Goal: Information Seeking & Learning: Learn about a topic

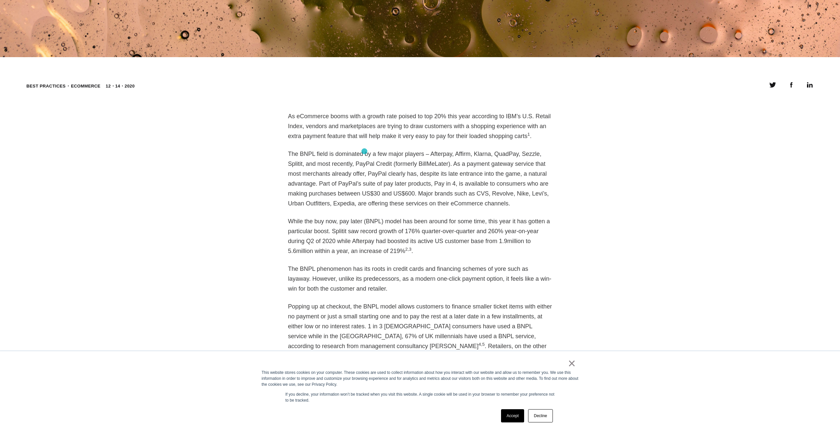
scroll to position [627, 0]
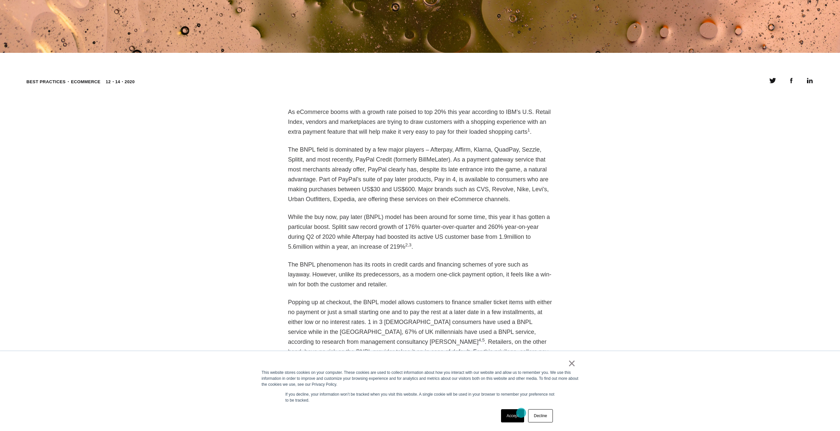
click at [521, 412] on link "Accept" at bounding box center [512, 415] width 23 height 13
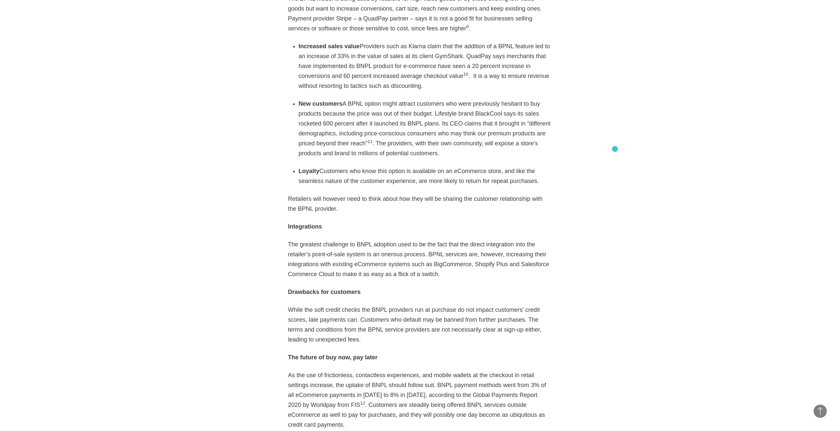
scroll to position [1254, 0]
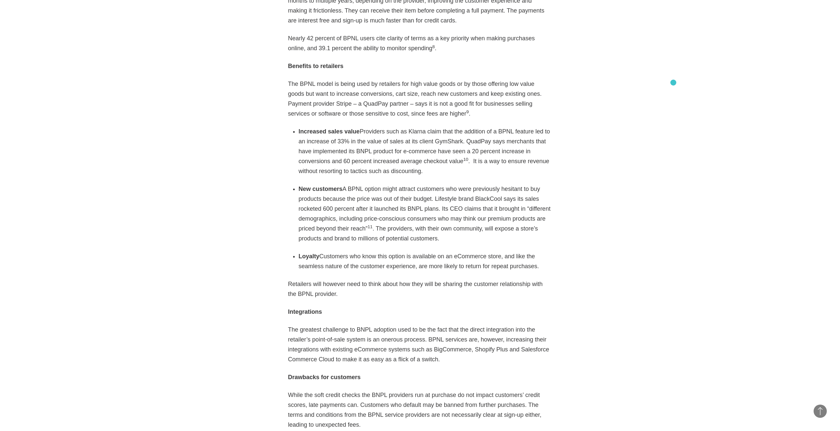
click at [673, 82] on section "Best practices eCommerce 12・14・2020 Twitter Facebook Linkedin As eCommerce boom…" at bounding box center [420, 135] width 840 height 1370
click at [424, 211] on li "New customers A BPNL option might attract customers who were previously hesitan…" at bounding box center [425, 213] width 253 height 59
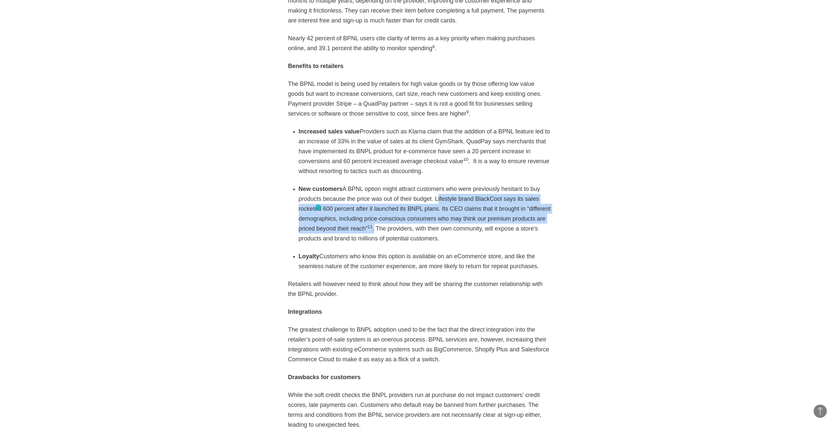
drag, startPoint x: 428, startPoint y: 178, endPoint x: 318, endPoint y: 207, distance: 113.9
click at [318, 207] on li "New customers A BPNL option might attract customers who were previously hesitan…" at bounding box center [425, 213] width 253 height 59
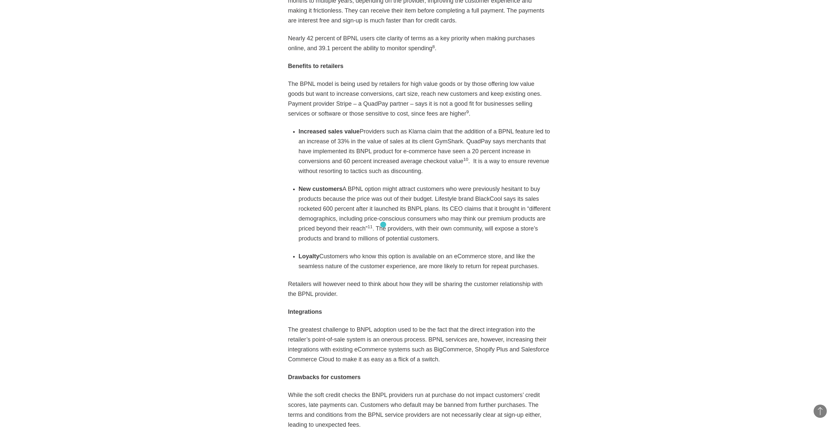
click at [383, 224] on div "As eCommerce booms with a growth rate poised to top 20% this year according to …" at bounding box center [420, 136] width 264 height 1313
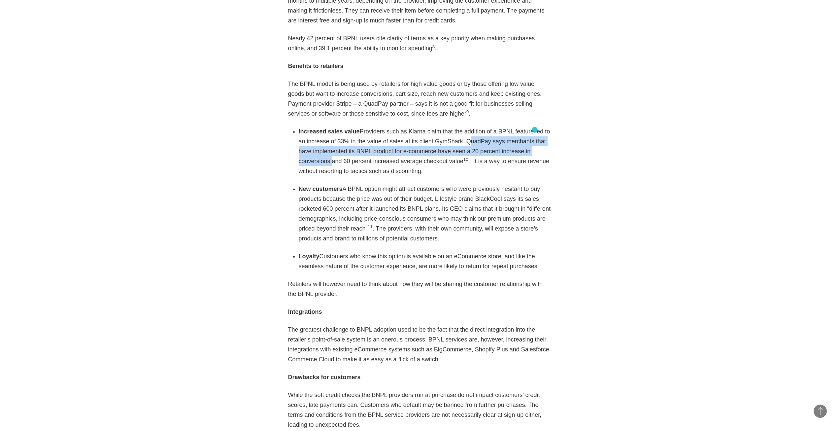
drag, startPoint x: 446, startPoint y: 121, endPoint x: 534, endPoint y: 130, distance: 88.5
click at [534, 130] on li "Increased sales value Providers such as Klarna claim that the addition of a BPN…" at bounding box center [425, 150] width 253 height 49
copy li "QuadPay says merchants that have implemented its BNPL product for e-commerce ha…"
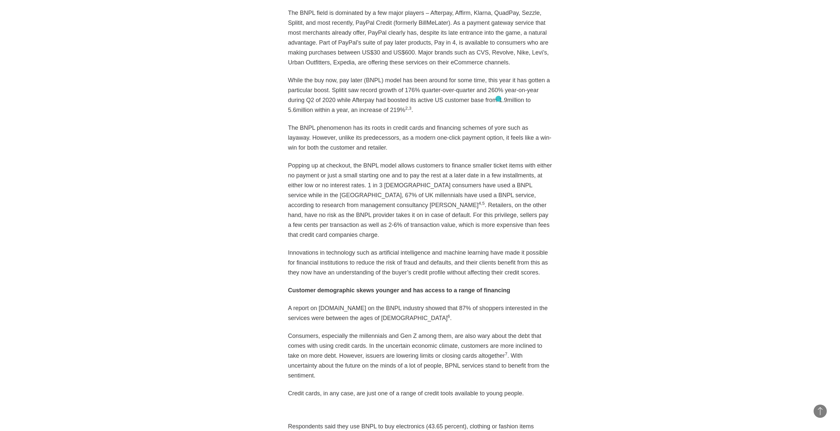
scroll to position [764, 0]
click at [367, 112] on p "While the buy now, pay later (BNPL) model has been around for some time, this y…" at bounding box center [420, 95] width 264 height 40
drag, startPoint x: 323, startPoint y: 101, endPoint x: 337, endPoint y: 112, distance: 17.4
click at [337, 112] on p "While the buy now, pay later (BNPL) model has been around for some time, this y…" at bounding box center [420, 95] width 264 height 40
copy p "Afterpay had boosted its active US customer base from 1.9million to 5.6million …"
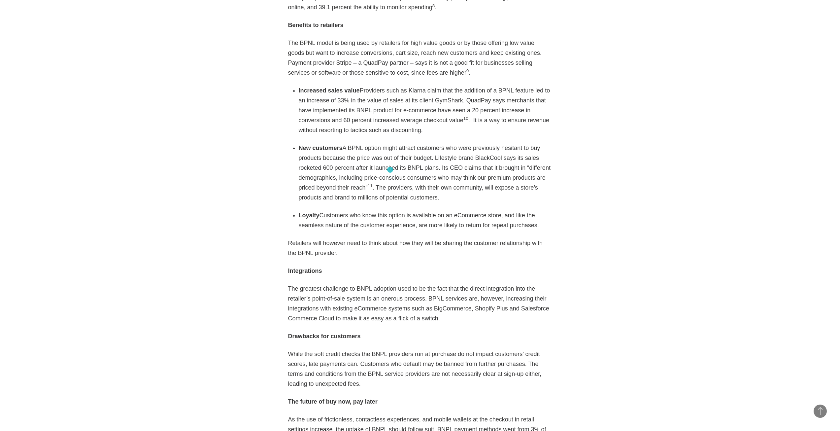
scroll to position [1292, 0]
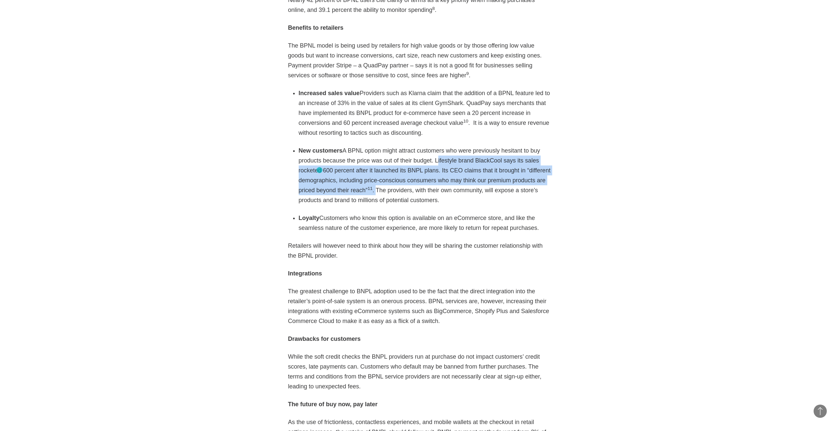
drag, startPoint x: 429, startPoint y: 141, endPoint x: 319, endPoint y: 170, distance: 113.5
click at [319, 170] on li "New customers A BPNL option might attract customers who were previously hesitan…" at bounding box center [425, 174] width 253 height 59
copy li "Lifestyle brand BlackCool says its sales rocketed 600 percent after it launched…"
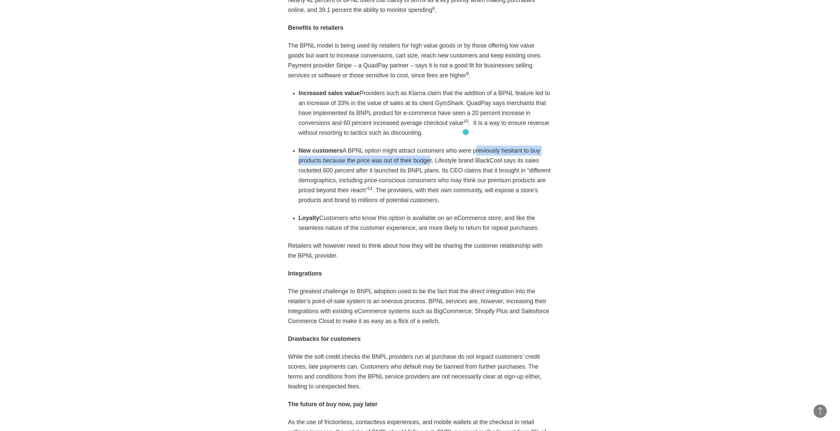
drag, startPoint x: 421, startPoint y: 141, endPoint x: 465, endPoint y: 132, distance: 45.5
click at [465, 145] on li "New customers A BPNL option might attract customers who were previously hesitan…" at bounding box center [425, 174] width 253 height 59
copy li "previously hesitant to buy products because the price was out of their budg"
click at [645, 56] on section "Best practices eCommerce 12・14・2020 Twitter Facebook Linkedin As eCommerce boom…" at bounding box center [420, 96] width 840 height 1370
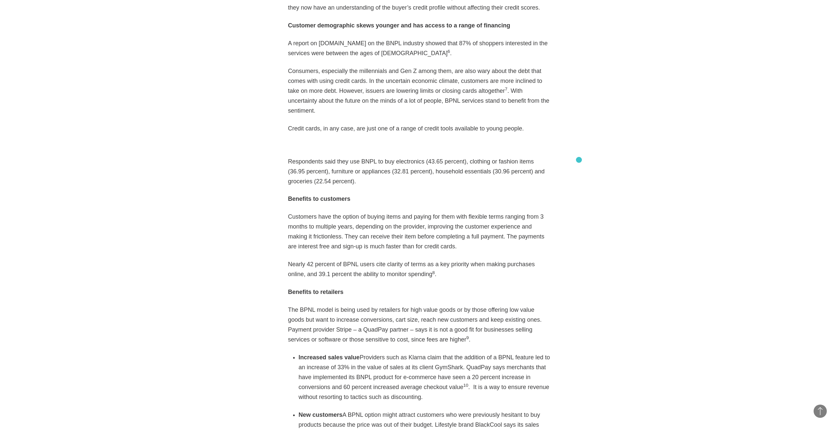
scroll to position [995, 0]
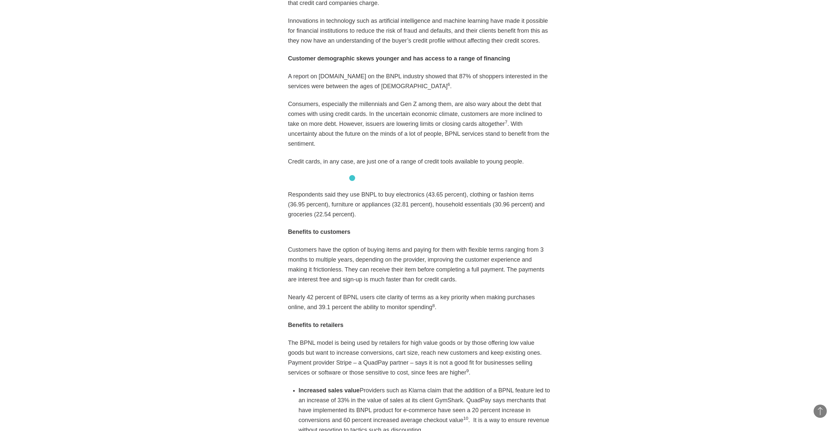
click at [352, 189] on p "Respondents said they use BNPL to buy electronics (43.65 percent), clothing or …" at bounding box center [420, 204] width 264 height 30
drag, startPoint x: 286, startPoint y: 176, endPoint x: 310, endPoint y: 183, distance: 25.2
click at [310, 183] on article "As eCommerce booms with a growth rate poised to top 20% this year according to …" at bounding box center [420, 409] width 284 height 1340
click at [395, 196] on p "Respondents said they use BNPL to buy electronics (43.65 percent), clothing or …" at bounding box center [420, 204] width 264 height 30
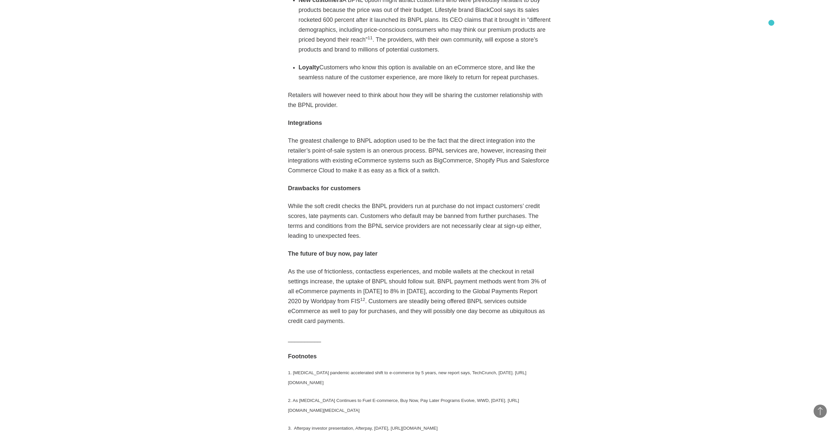
scroll to position [1132, 0]
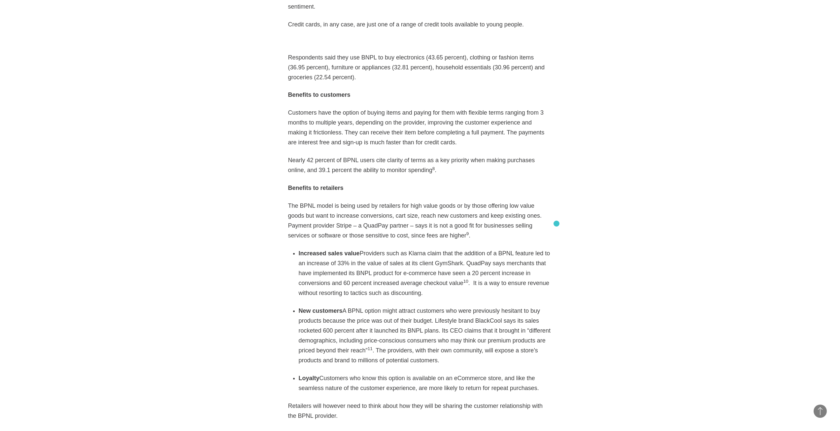
click at [556, 223] on article "As eCommerce booms with a growth rate poised to top 20% this year according to …" at bounding box center [420, 272] width 284 height 1340
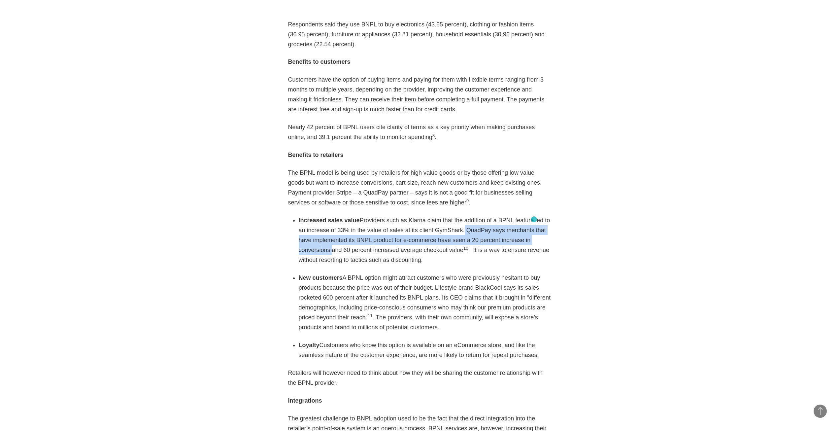
drag, startPoint x: 441, startPoint y: 210, endPoint x: 518, endPoint y: 219, distance: 77.1
click at [532, 219] on li "Increased sales value Providers such as Klarna claim that the addition of a BPN…" at bounding box center [425, 239] width 253 height 49
copy li ". QuadPay says merchants that have implemented its BNPL product for e-commerce …"
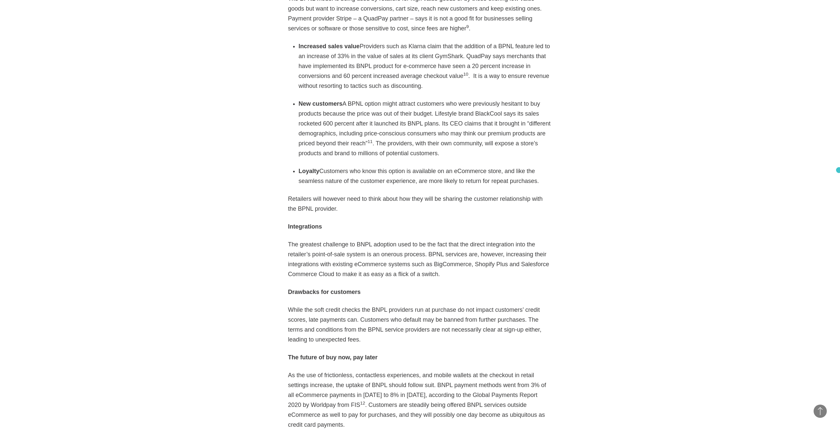
scroll to position [1337, 0]
click at [652, 131] on section "Best practices eCommerce 12・14・2020 Twitter Facebook Linkedin As eCommerce boom…" at bounding box center [420, 52] width 840 height 1370
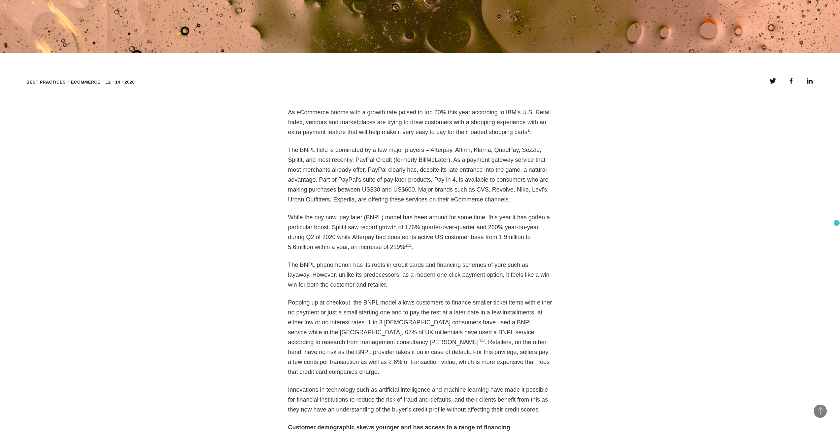
scroll to position [635, 0]
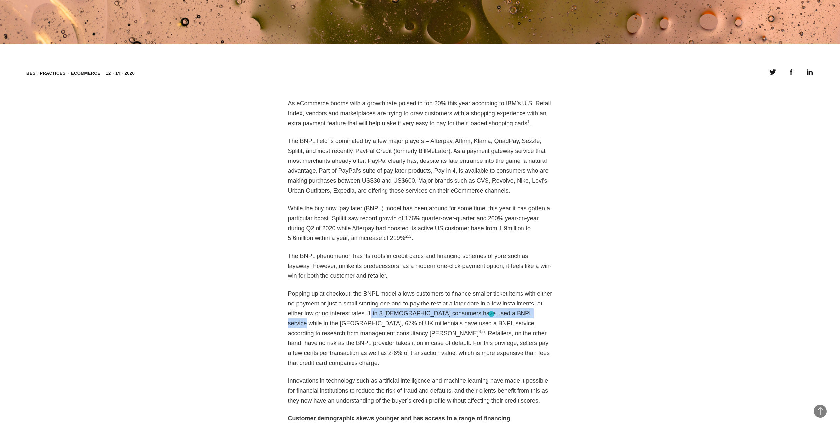
drag, startPoint x: 339, startPoint y: 313, endPoint x: 491, endPoint y: 314, distance: 152.4
click at [491, 314] on p "Popping up at checkout, the BNPL model allows customers to finance smaller tick…" at bounding box center [420, 327] width 264 height 79
copy p "in 3 US consumers have used a BNPL service while in the [GEOGRAPHIC_DATA]"
